Goal: Information Seeking & Learning: Learn about a topic

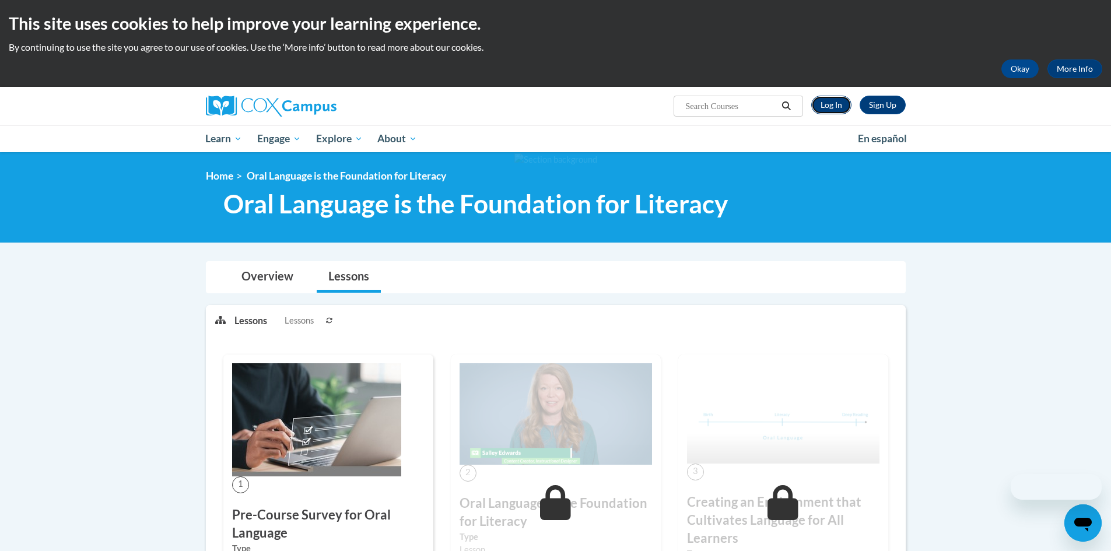
drag, startPoint x: 0, startPoint y: 0, endPoint x: 836, endPoint y: 106, distance: 842.6
click at [836, 106] on link "Log In" at bounding box center [831, 105] width 40 height 19
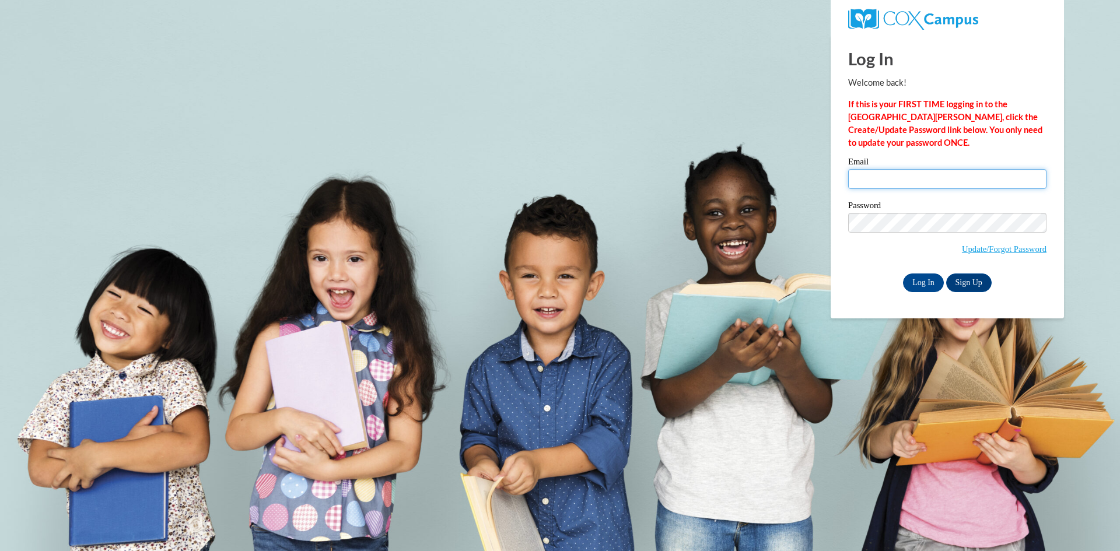
click at [864, 178] on input "Email" at bounding box center [947, 179] width 198 height 20
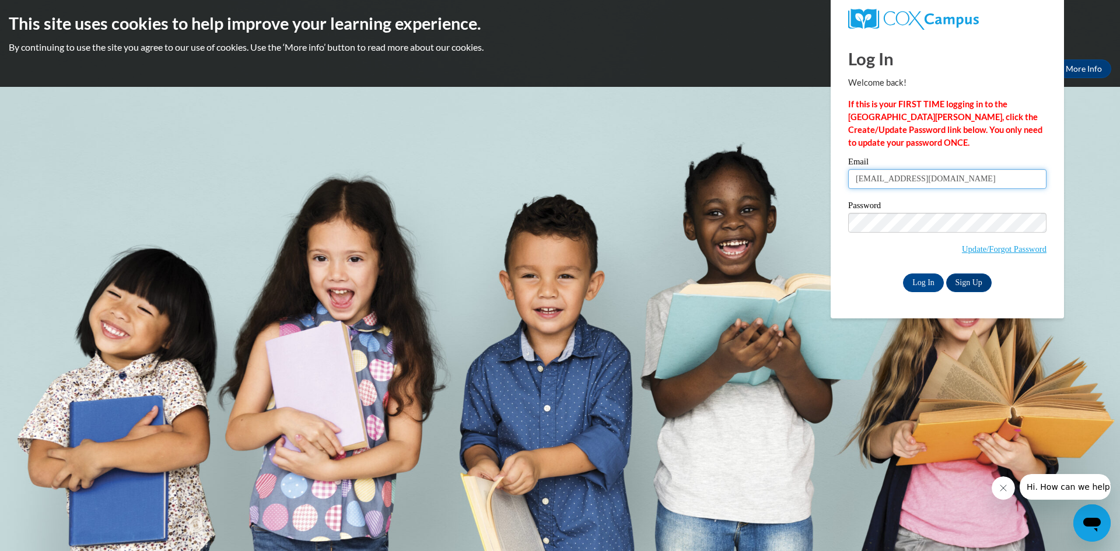
type input "dontawilliams2@icloud.com"
click at [903, 274] on input "Log In" at bounding box center [923, 283] width 41 height 19
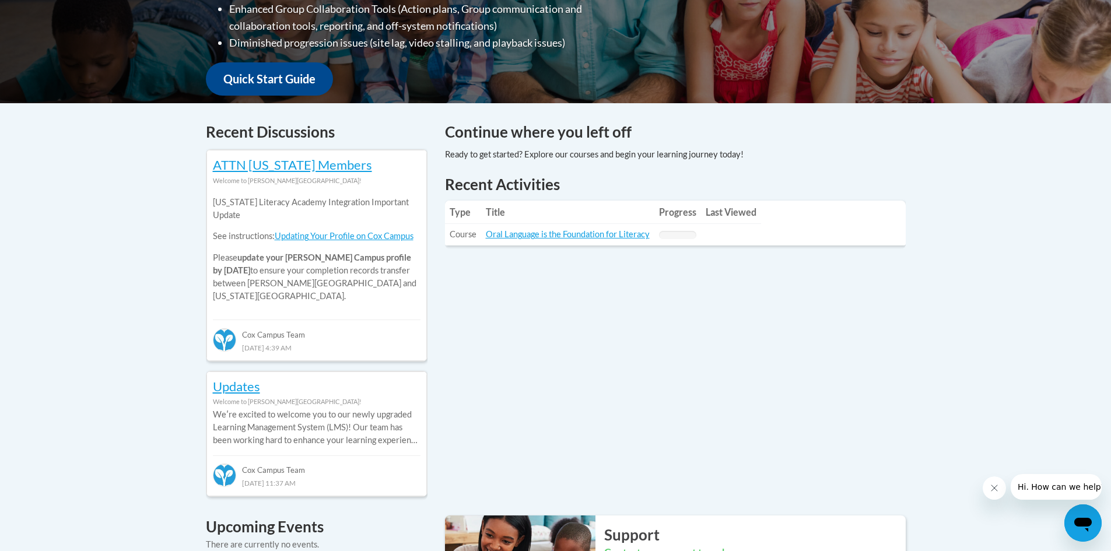
scroll to position [408, 0]
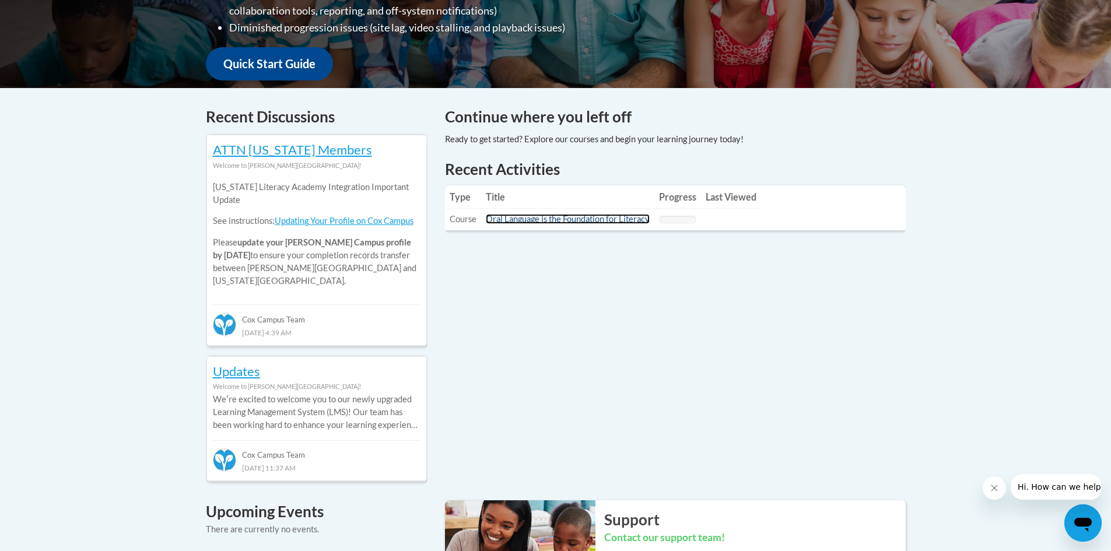
click at [556, 217] on link "Oral Language is the Foundation for Literacy" at bounding box center [568, 219] width 164 height 10
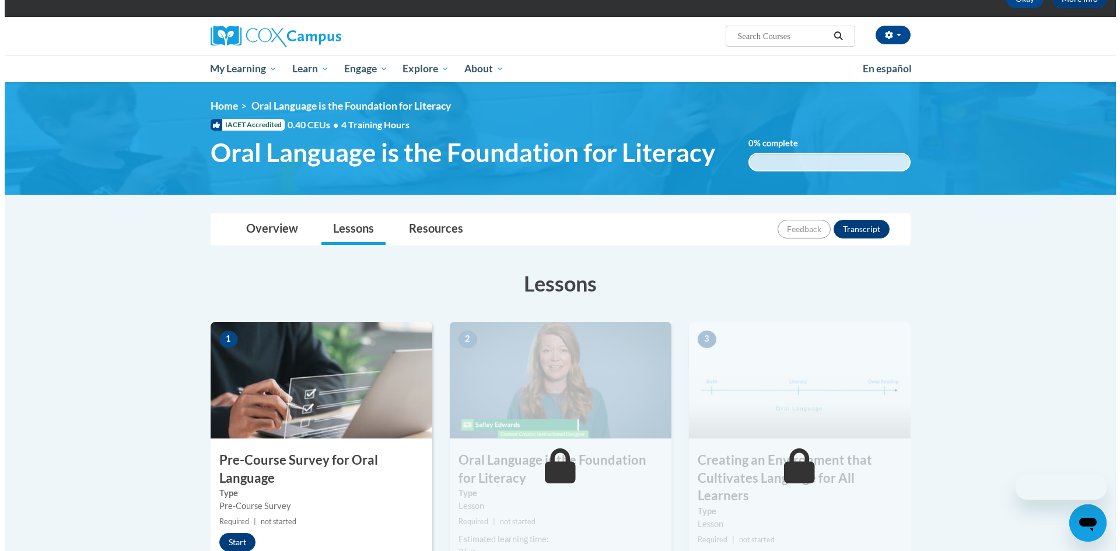
scroll to position [175, 0]
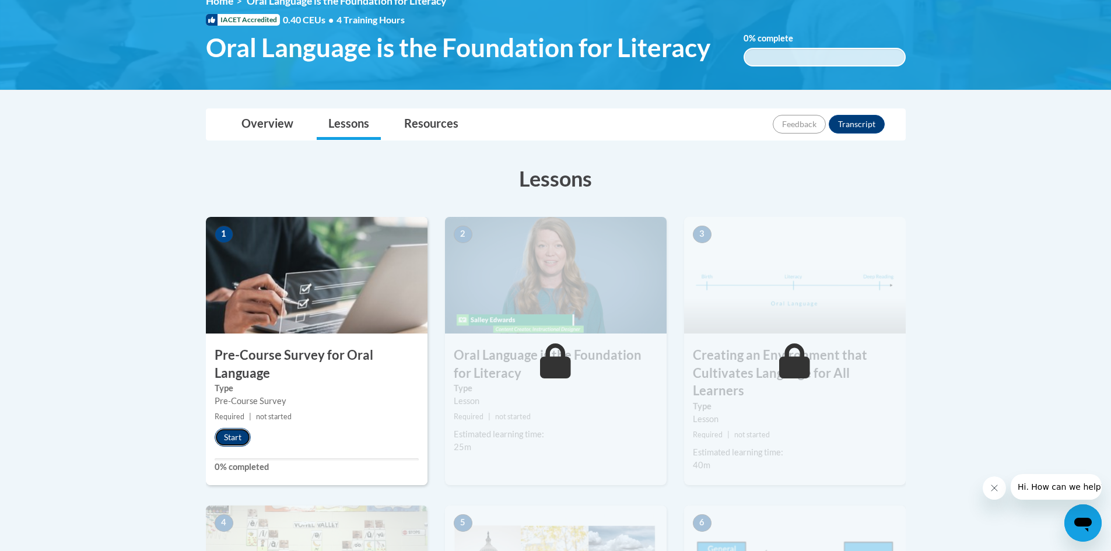
click at [243, 441] on button "Start" at bounding box center [233, 437] width 36 height 19
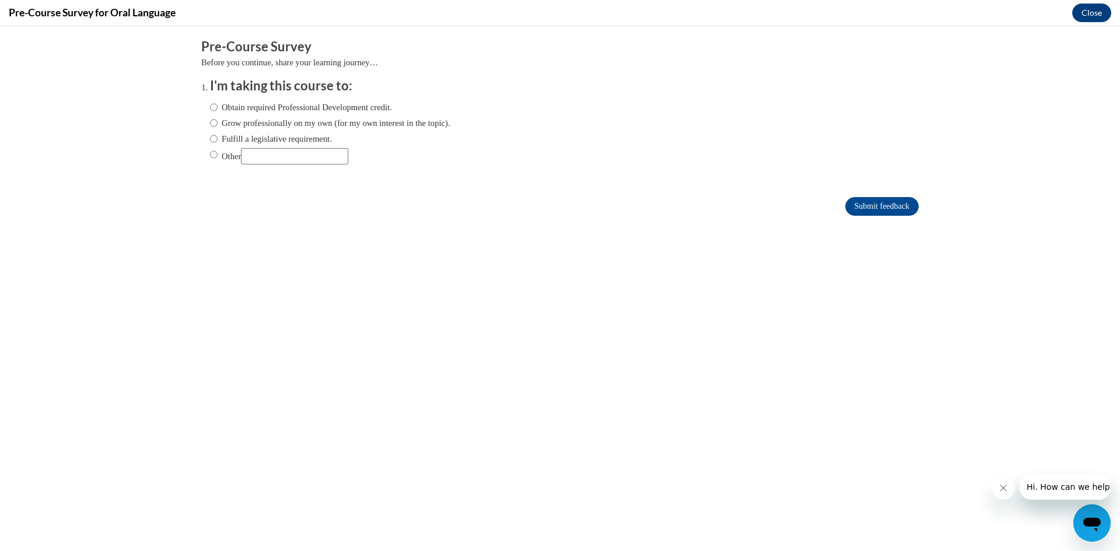
scroll to position [0, 0]
click at [264, 158] on input "Other" at bounding box center [294, 156] width 107 height 16
type input "Literacy Assignment for University Couse"
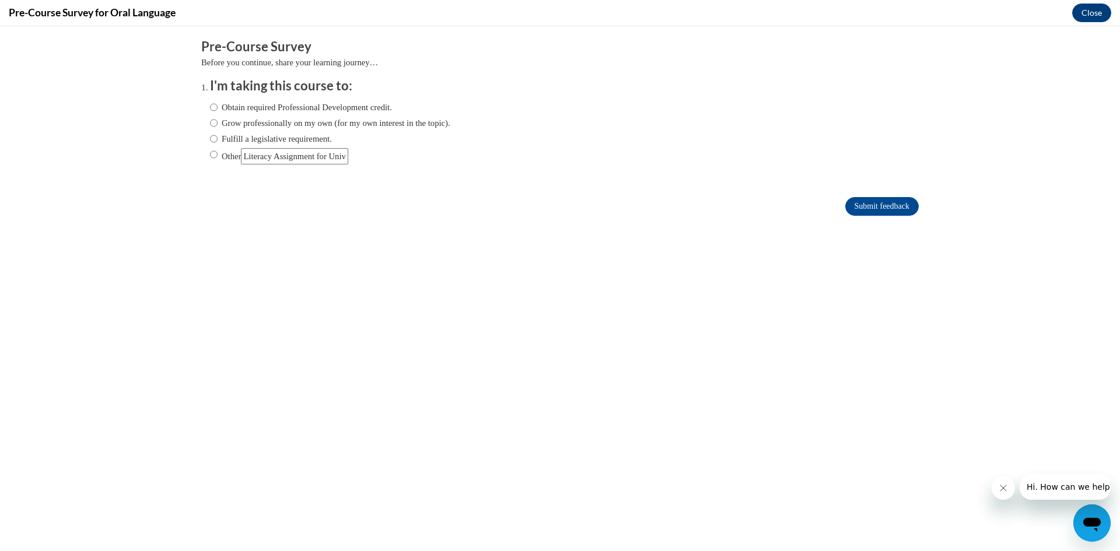
drag, startPoint x: 345, startPoint y: 157, endPoint x: 235, endPoint y: 184, distance: 113.5
click at [235, 184] on form "Pre-Course Survey Before you continue, share your learning journey… I'm taking …" at bounding box center [559, 133] width 717 height 190
type input "Reading assignment for education class"
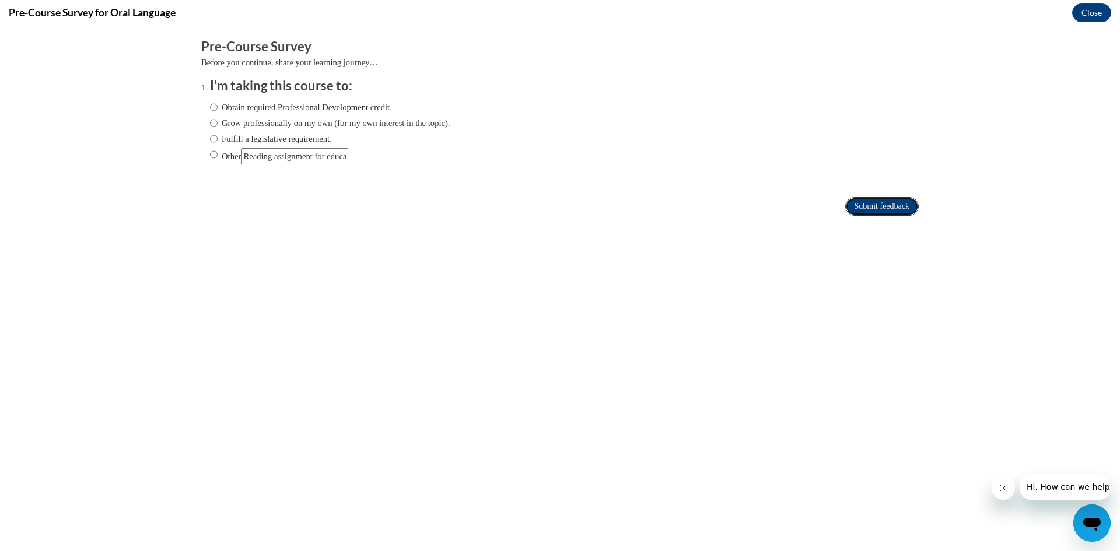
click at [868, 208] on input "Submit feedback" at bounding box center [881, 206] width 73 height 19
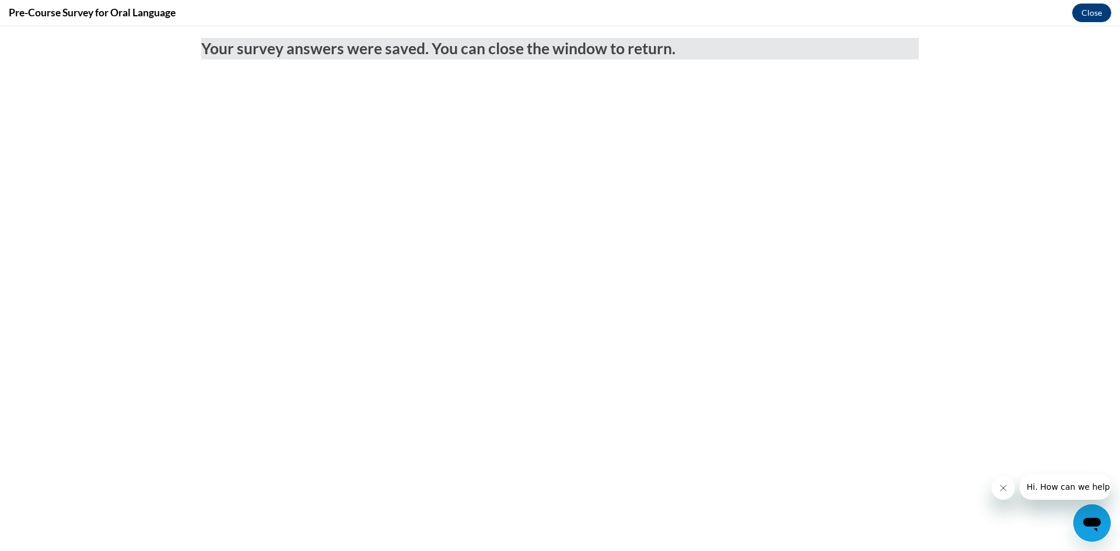
click at [1003, 491] on icon "Close message from company" at bounding box center [1002, 488] width 9 height 9
click at [1007, 483] on button "Close message from company" at bounding box center [1002, 488] width 23 height 23
click at [1098, 15] on button "Close" at bounding box center [1091, 12] width 39 height 19
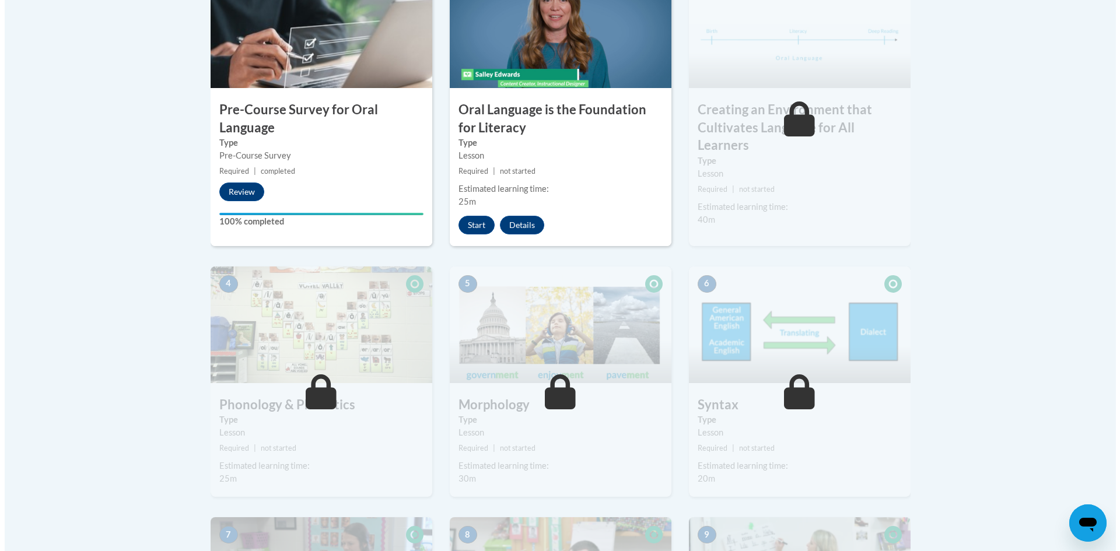
scroll to position [408, 0]
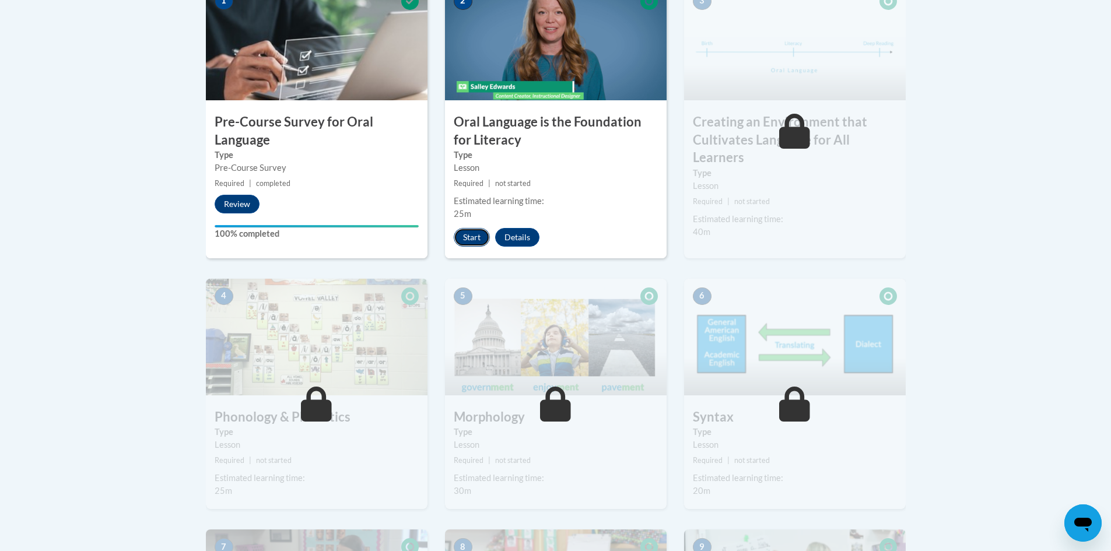
drag, startPoint x: 474, startPoint y: 234, endPoint x: 482, endPoint y: 237, distance: 9.2
click at [482, 237] on button "Start" at bounding box center [472, 237] width 36 height 19
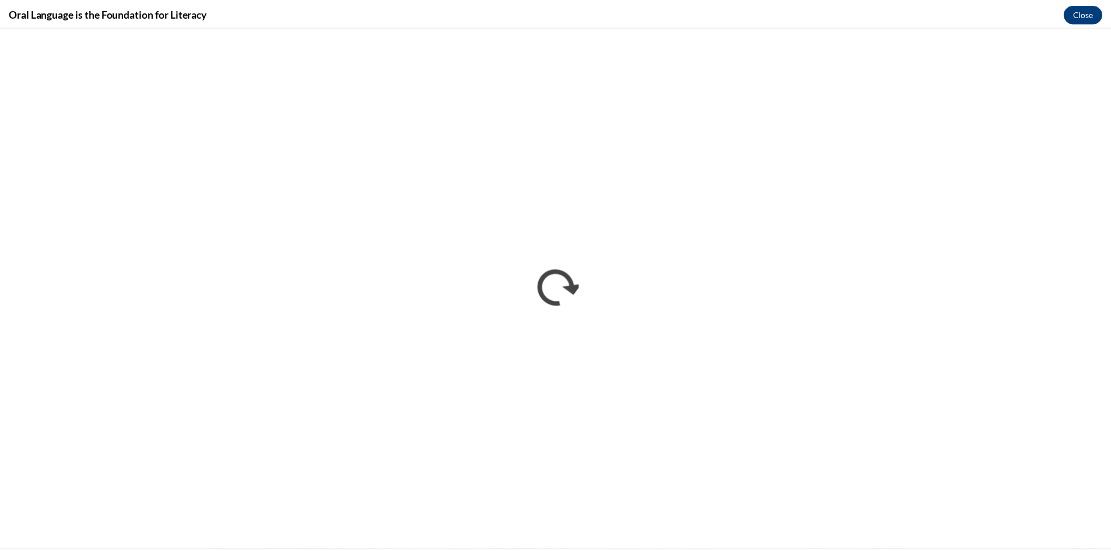
scroll to position [0, 0]
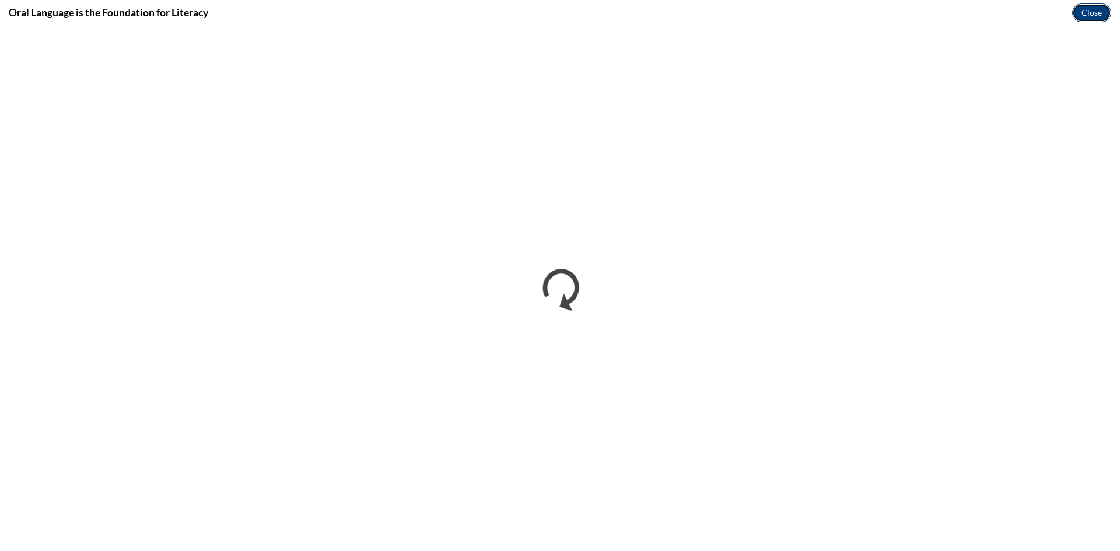
click at [1080, 17] on button "Close" at bounding box center [1091, 12] width 39 height 19
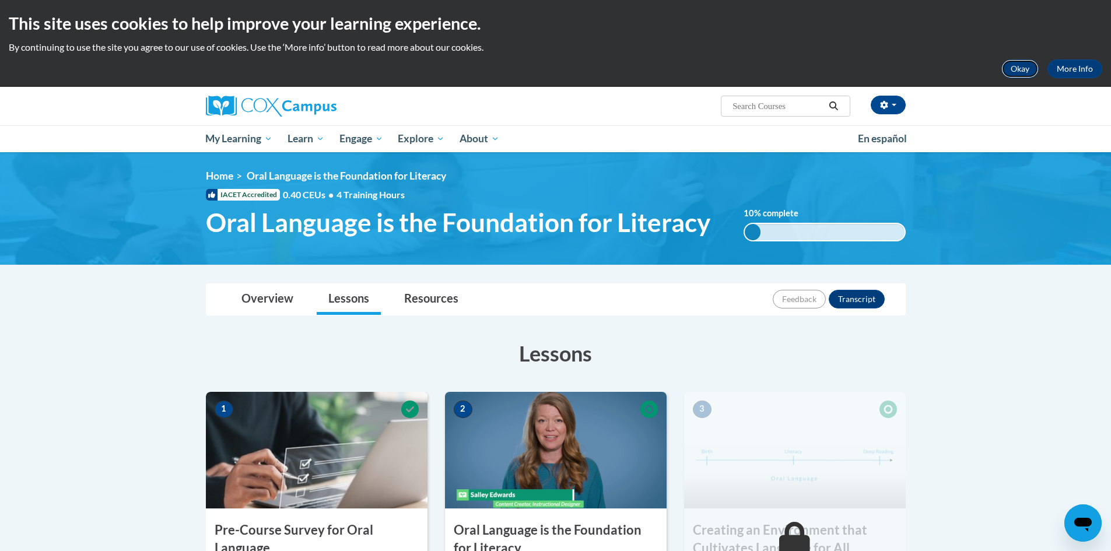
click at [1006, 71] on button "Okay" at bounding box center [1020, 68] width 37 height 19
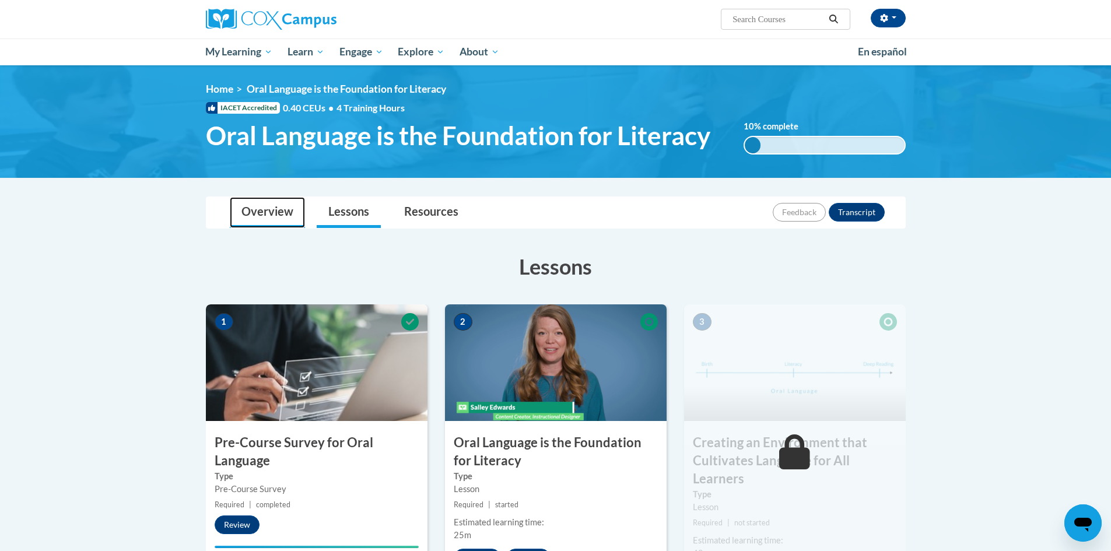
click at [269, 209] on link "Overview" at bounding box center [267, 212] width 75 height 31
click at [902, 18] on button "button" at bounding box center [888, 18] width 35 height 19
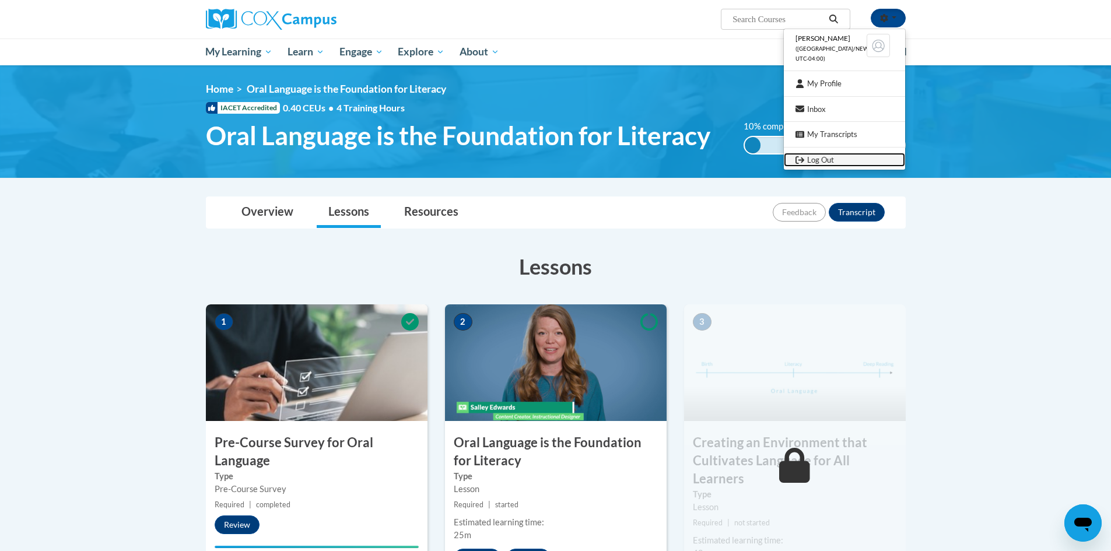
click at [825, 158] on link "Log Out" at bounding box center [844, 160] width 121 height 15
